Goal: Find specific page/section: Find specific page/section

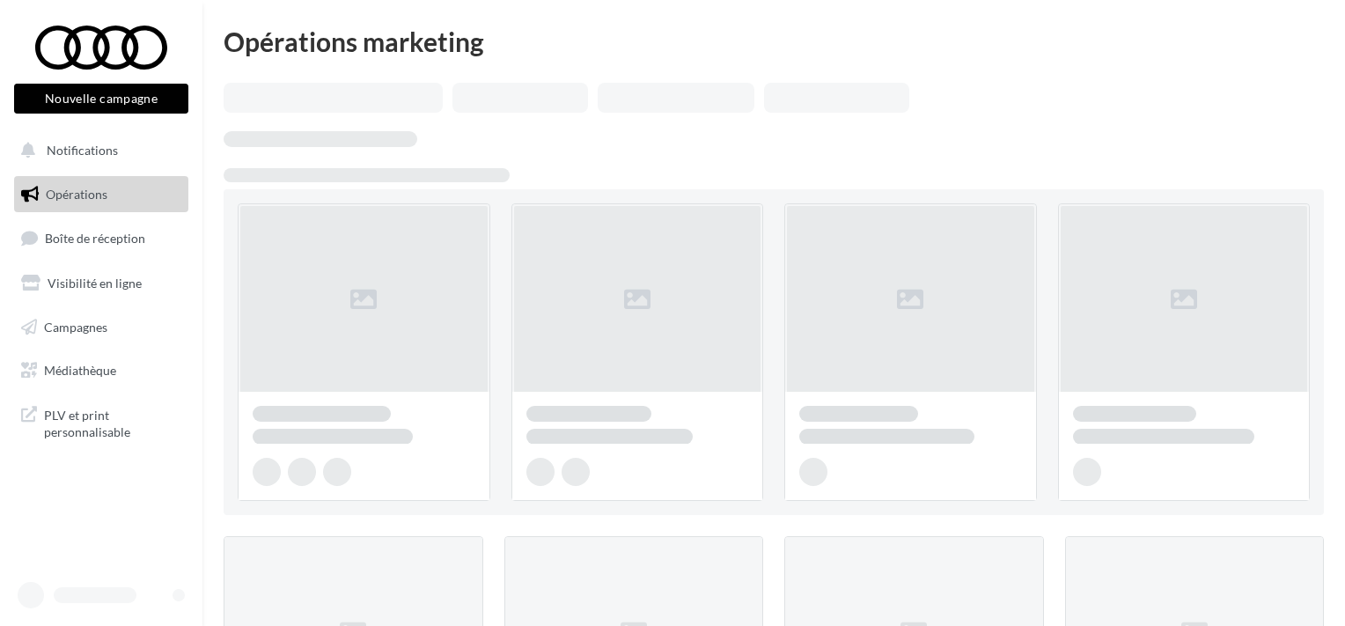
click at [113, 219] on ul "Opérations Boîte de réception Visibilité en ligne Campagnes Médiathèque" at bounding box center [101, 282] width 188 height 227
click at [110, 237] on span "Boîte de réception" at bounding box center [95, 238] width 100 height 15
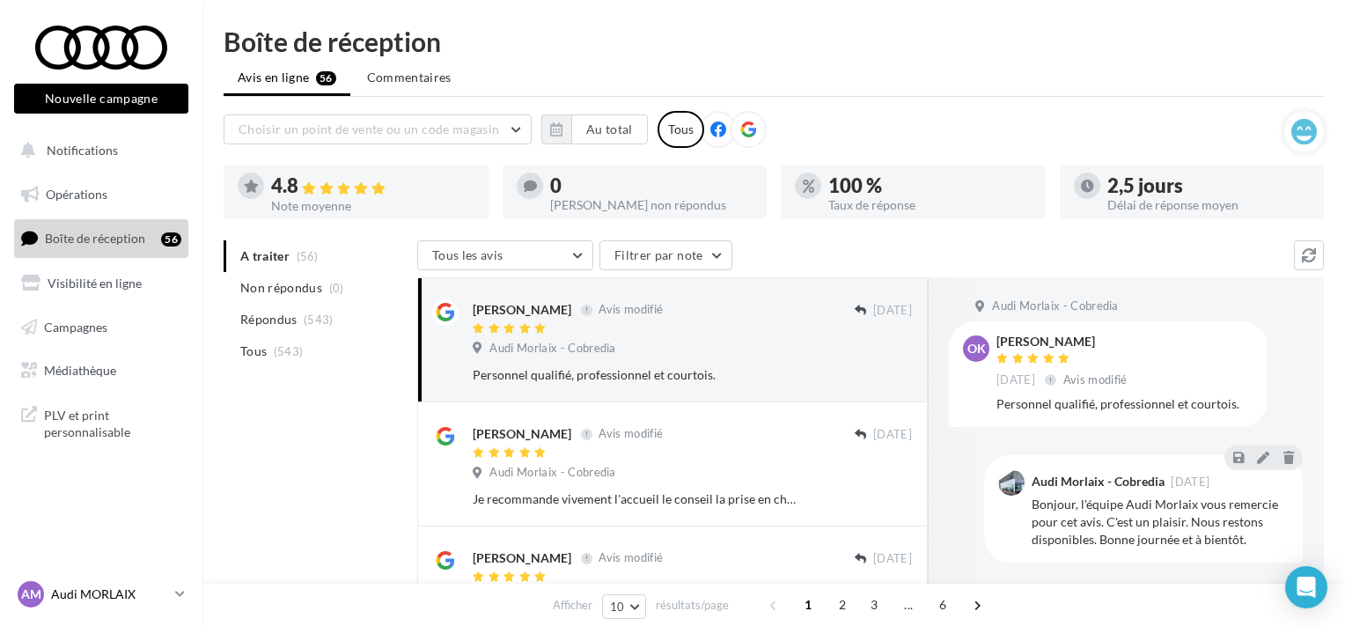
click at [118, 594] on p "Audi MORLAIX" at bounding box center [109, 595] width 117 height 18
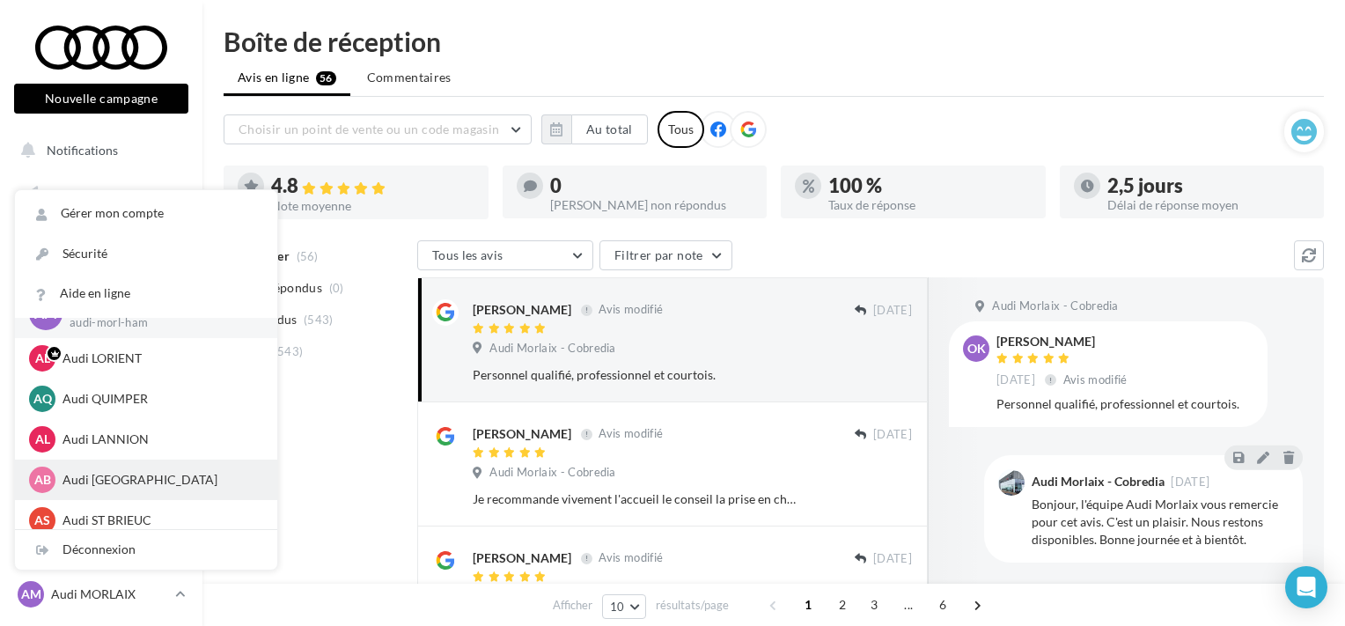
scroll to position [41, 0]
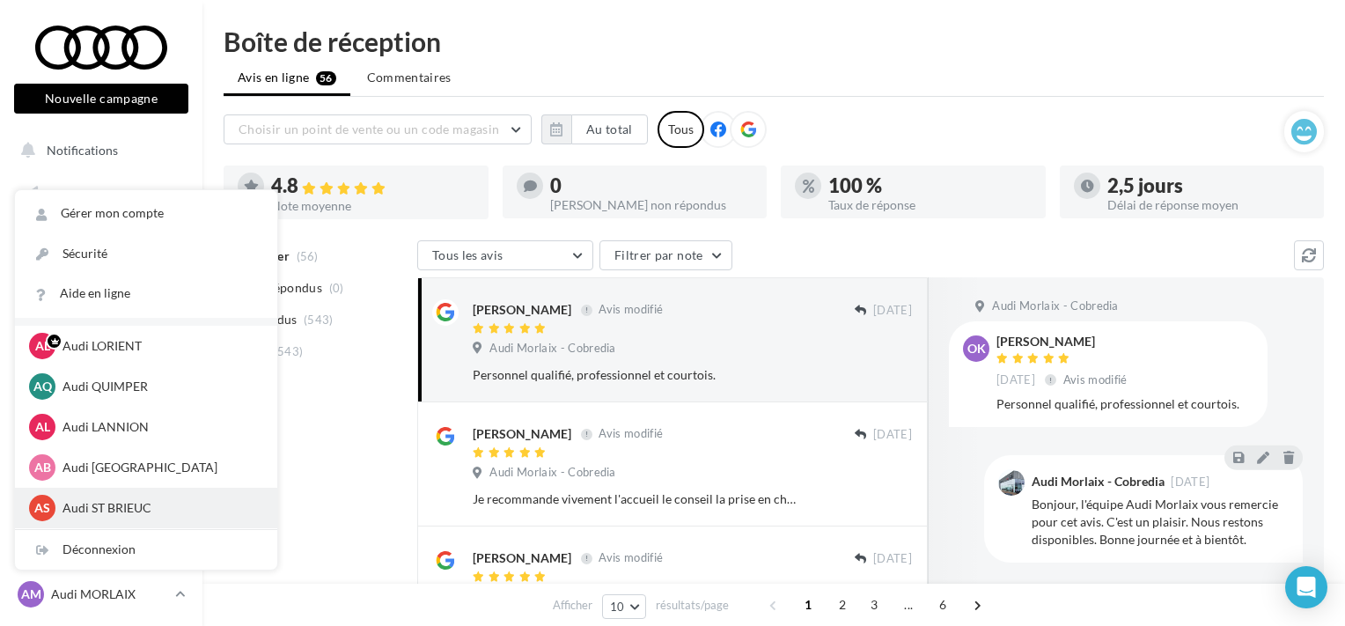
click at [156, 513] on p "Audi ST BRIEUC" at bounding box center [160, 508] width 194 height 18
